Goal: Task Accomplishment & Management: Use online tool/utility

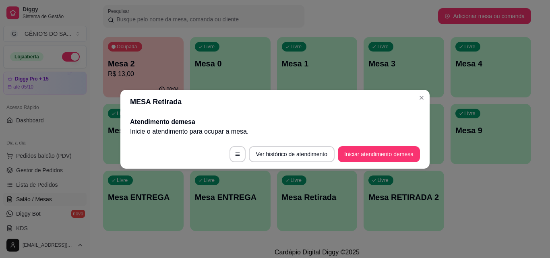
scroll to position [121, 0]
click at [367, 153] on button "Iniciar atendimento de mesa" at bounding box center [379, 154] width 82 height 16
click at [367, 153] on footer "Ver histórico de atendimento Iniciar atendimento de mesa" at bounding box center [274, 154] width 309 height 29
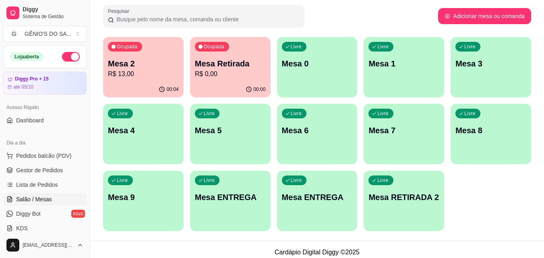
click at [475, 67] on p "Mesa 3" at bounding box center [491, 63] width 71 height 11
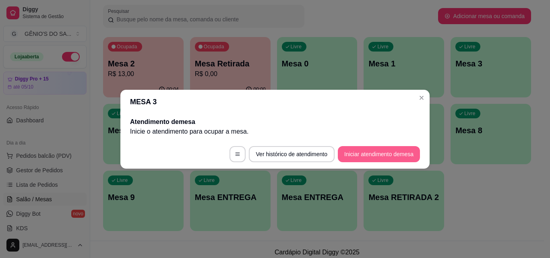
click at [385, 154] on button "Iniciar atendimento de mesa" at bounding box center [379, 154] width 82 height 16
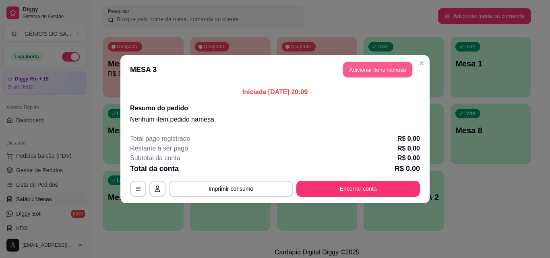
click at [385, 70] on button "Adicionar itens na mesa" at bounding box center [377, 70] width 69 height 16
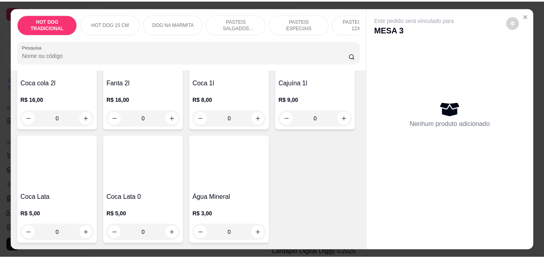
scroll to position [2135, 0]
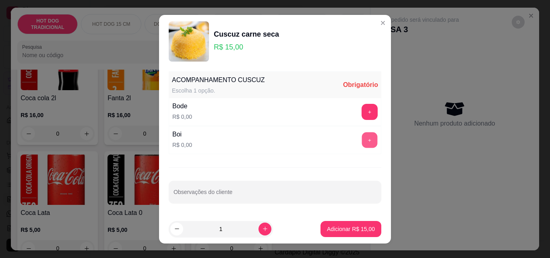
click at [364, 136] on button "+" at bounding box center [370, 140] width 16 height 16
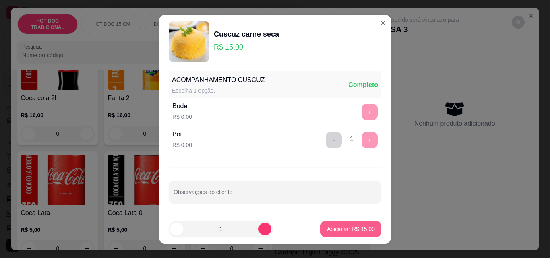
click at [343, 226] on p "Adicionar R$ 15,00" at bounding box center [351, 229] width 48 height 8
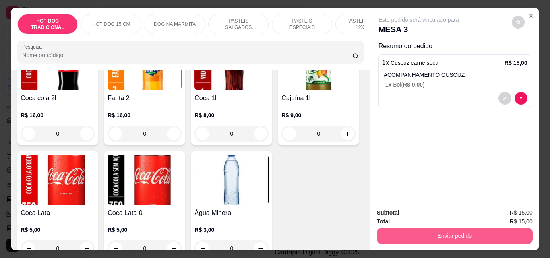
click at [413, 228] on button "Enviar pedido" at bounding box center [455, 236] width 156 height 16
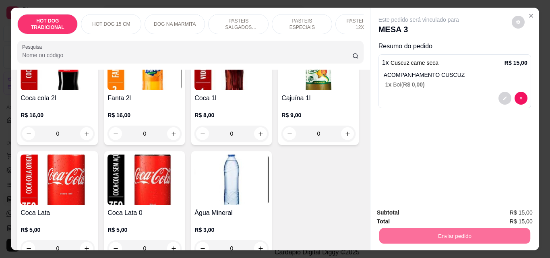
click at [436, 211] on button "Não registrar e enviar pedido" at bounding box center [428, 212] width 81 height 15
